Goal: Information Seeking & Learning: Stay updated

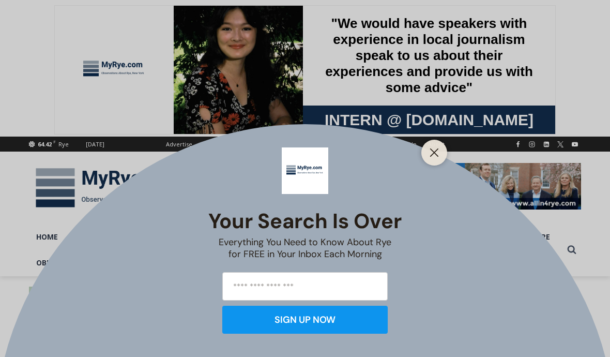
click at [433, 148] on icon "Close" at bounding box center [434, 152] width 9 height 9
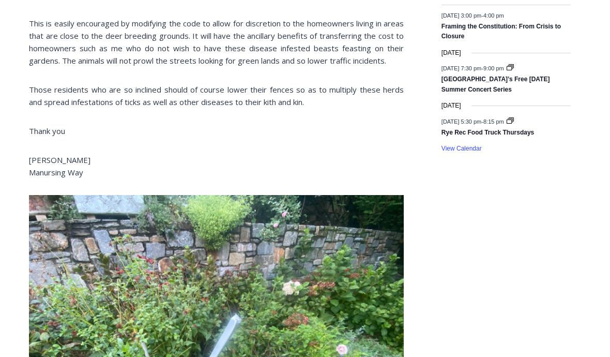
scroll to position [1665, 0]
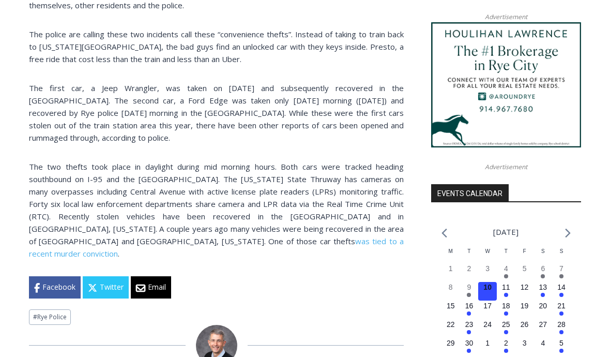
scroll to position [970, 0]
